Goal: Information Seeking & Learning: Find specific fact

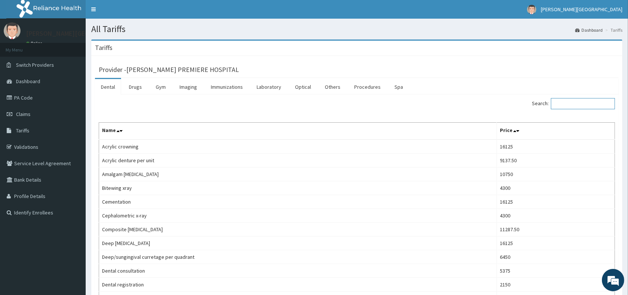
click at [569, 103] on input "Search:" at bounding box center [583, 103] width 64 height 11
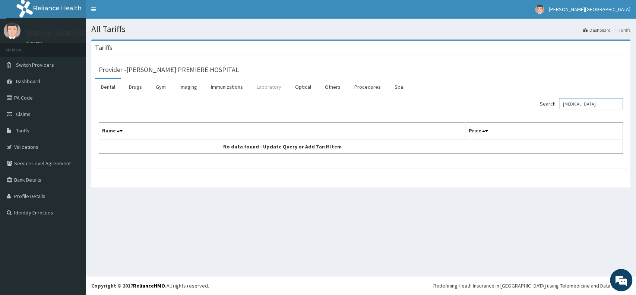
type input "[MEDICAL_DATA]"
click at [269, 83] on link "Laboratory" at bounding box center [269, 87] width 37 height 16
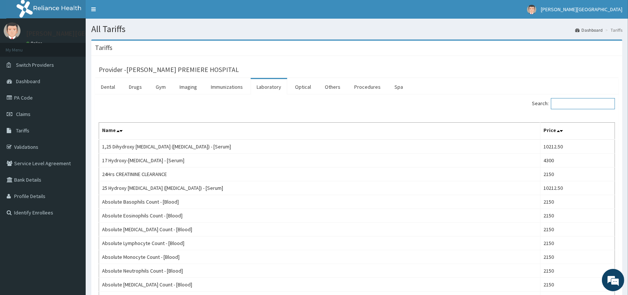
click at [576, 103] on input "Search:" at bounding box center [583, 103] width 64 height 11
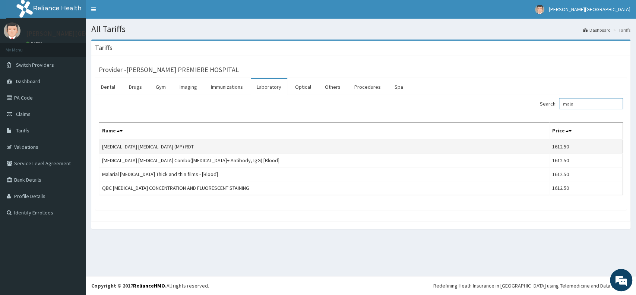
type input "mala"
click at [120, 149] on td "[MEDICAL_DATA] [MEDICAL_DATA] (MP) RDT" at bounding box center [324, 146] width 450 height 14
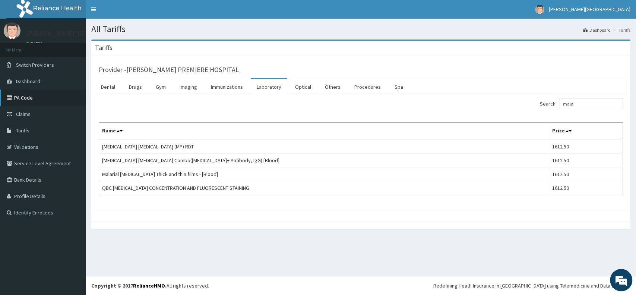
click at [25, 94] on link "PA Code" at bounding box center [43, 97] width 86 height 16
